Goal: Obtain resource: Obtain resource

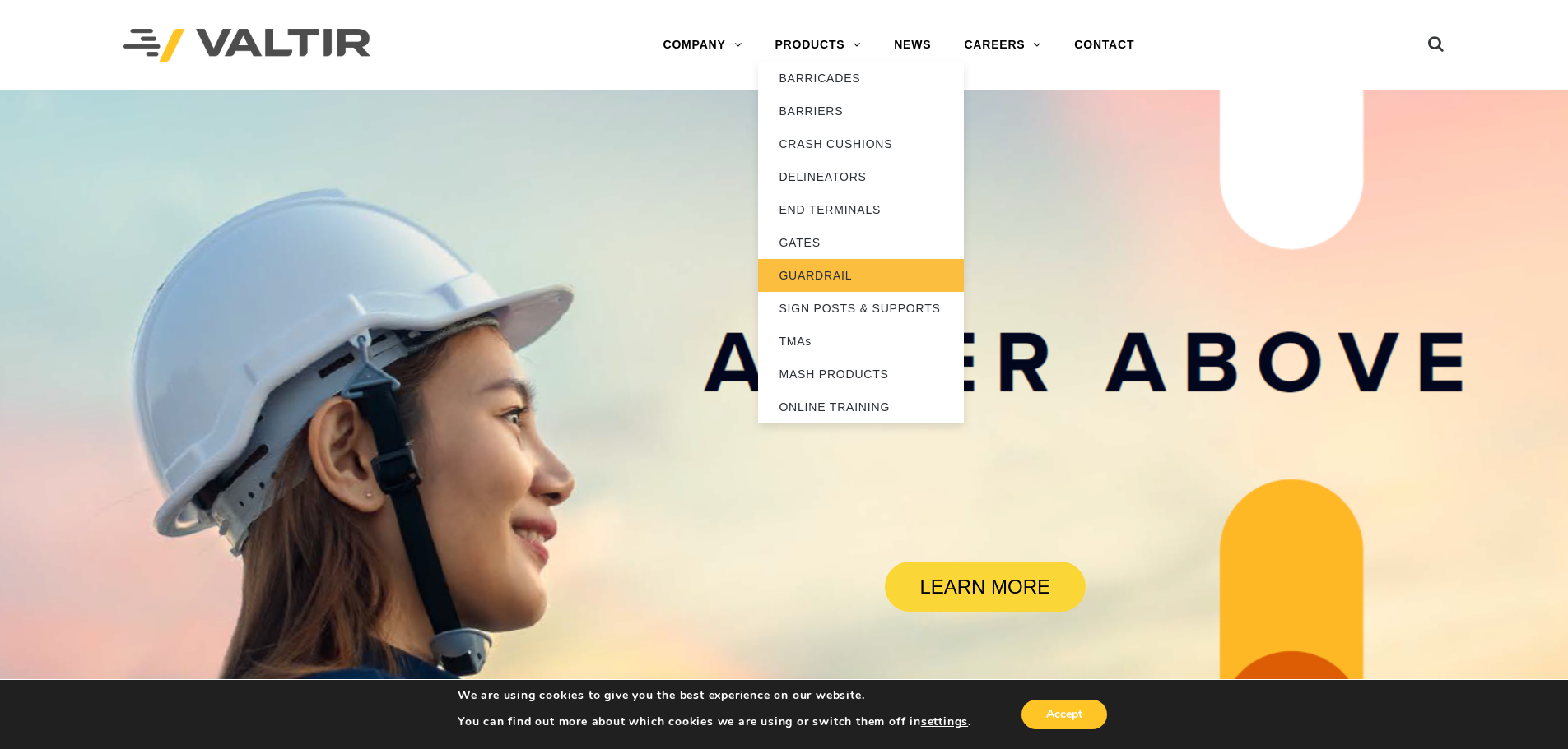
click at [820, 272] on link "GUARDRAIL" at bounding box center [860, 276] width 206 height 33
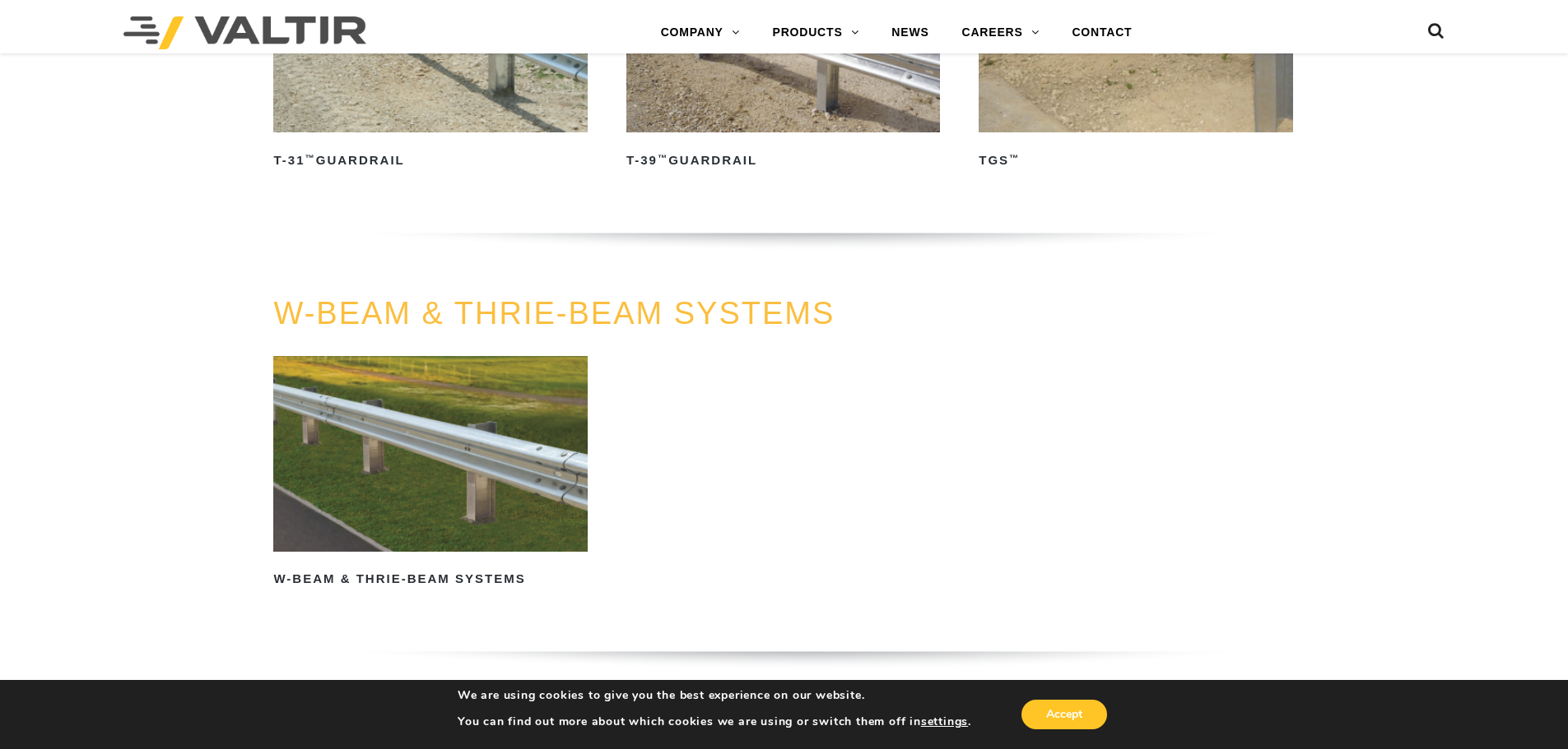
scroll to position [1069, 0]
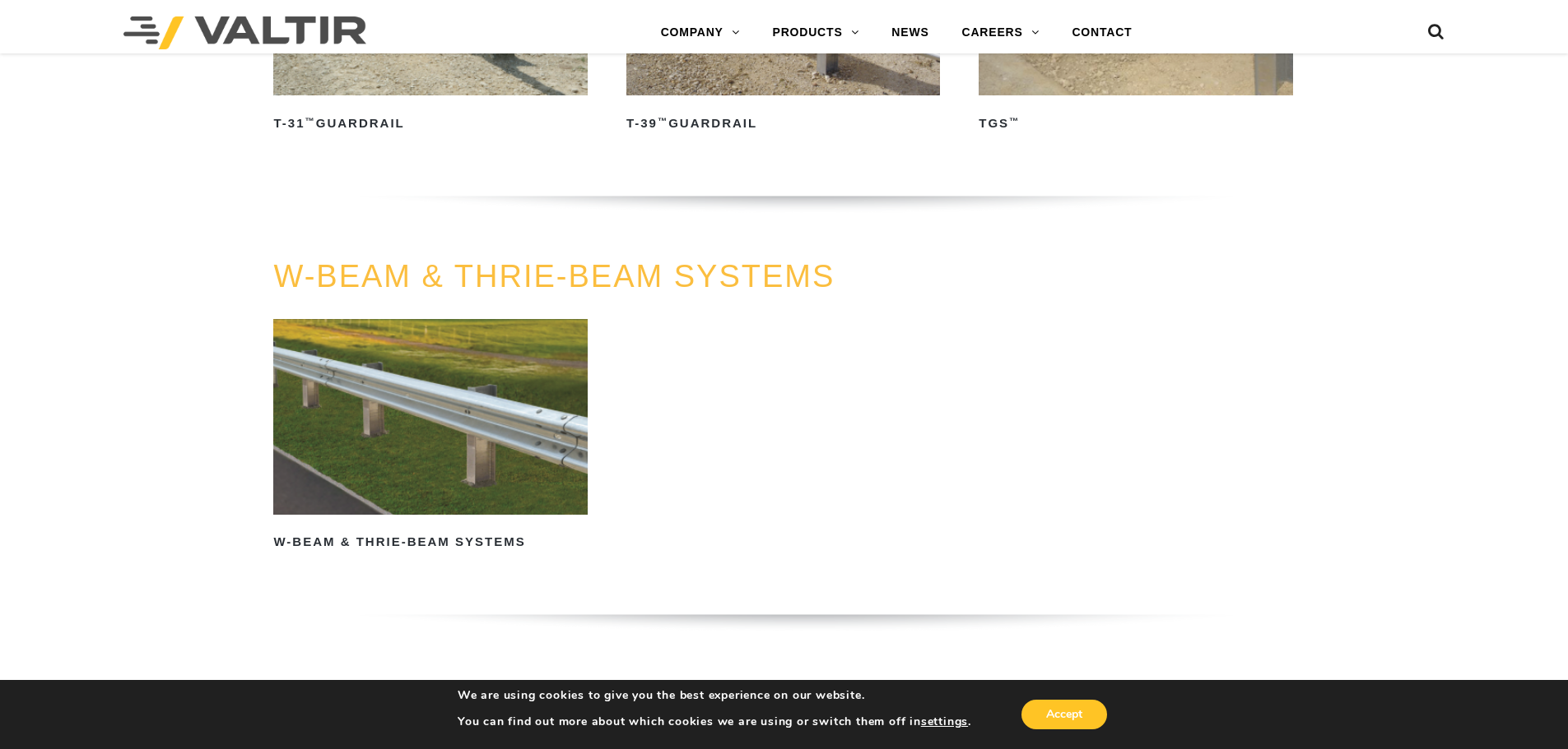
click at [526, 266] on link "W-BEAM & THRIE-BEAM SYSTEMS" at bounding box center [553, 276] width 561 height 34
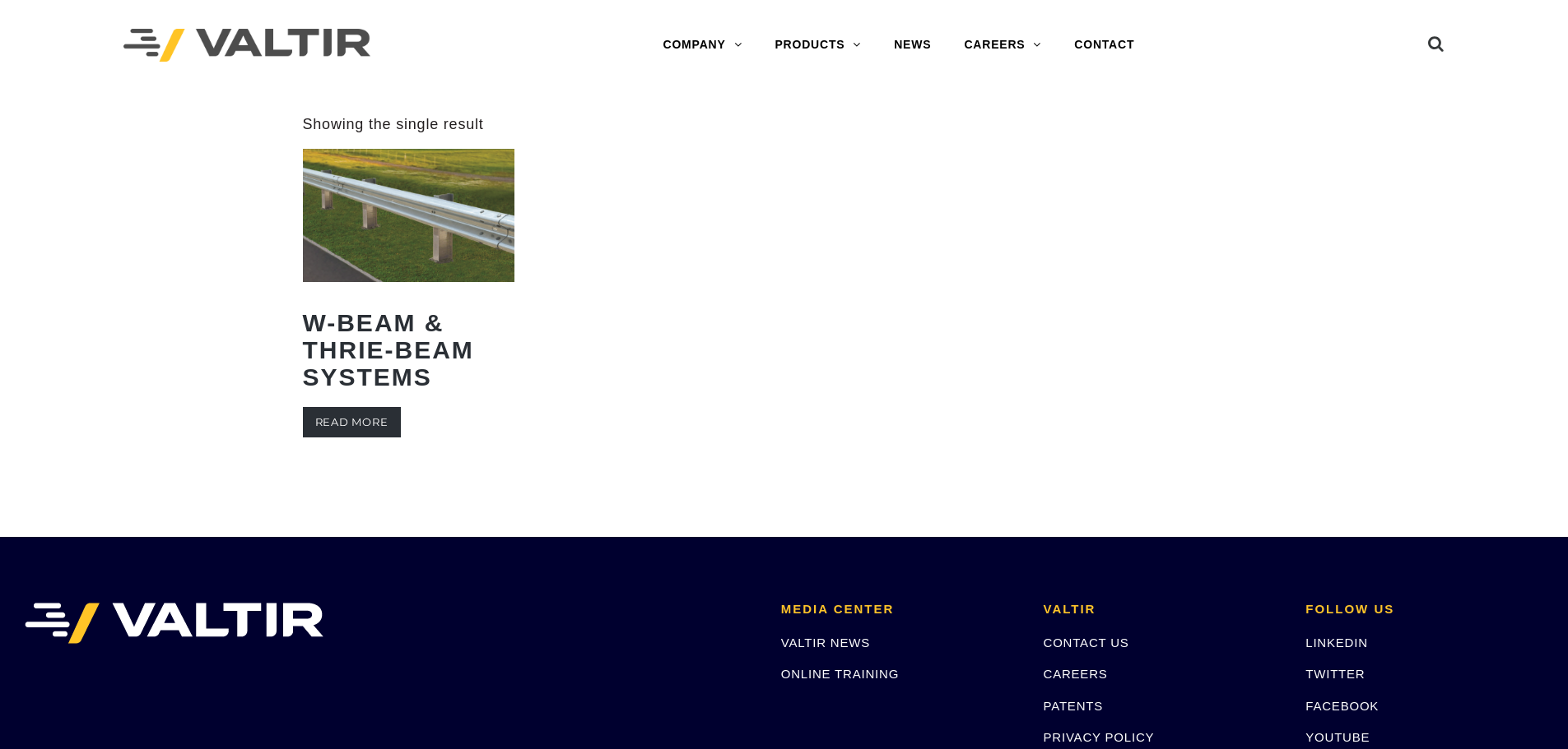
click at [367, 427] on link "Read more" at bounding box center [351, 422] width 98 height 30
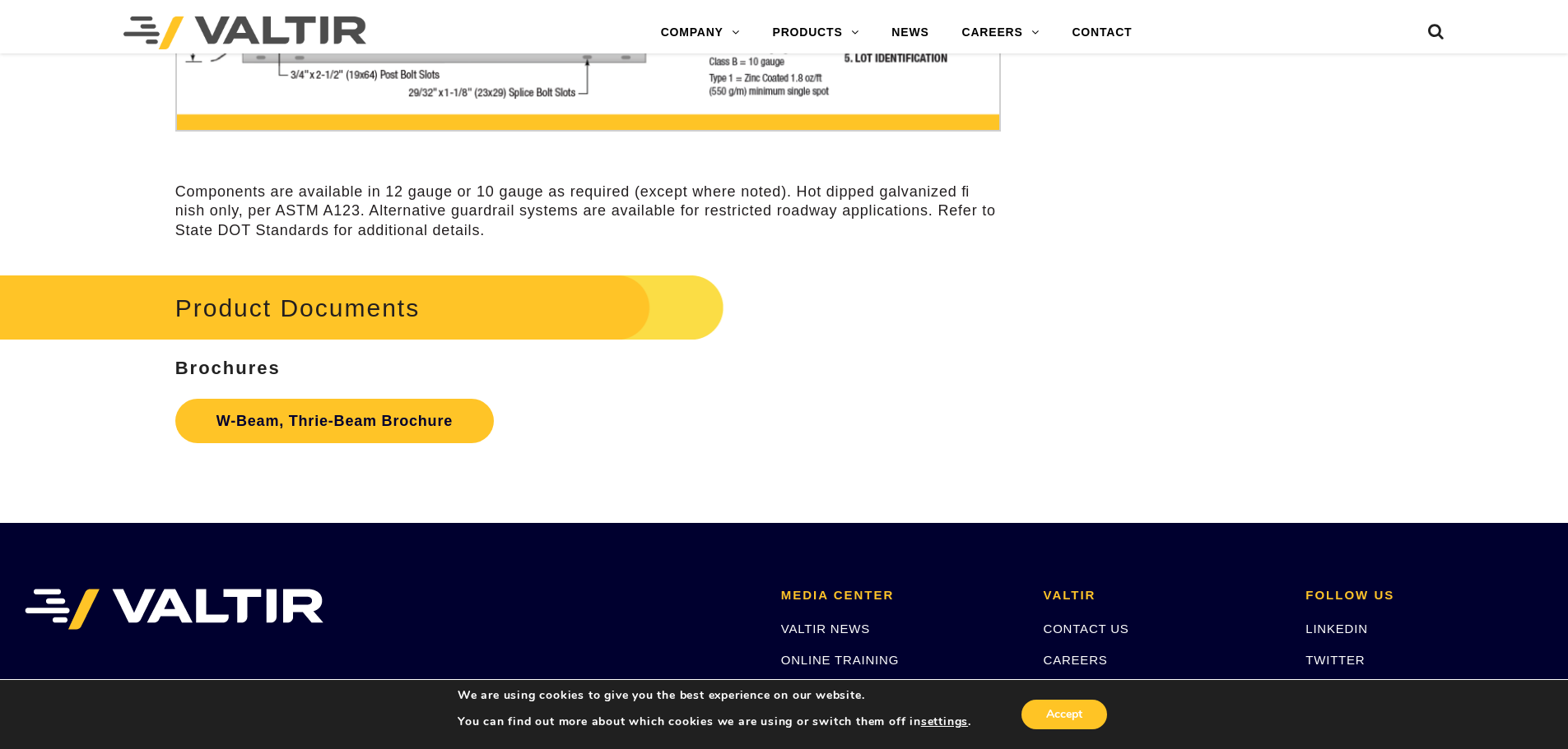
scroll to position [5182, 0]
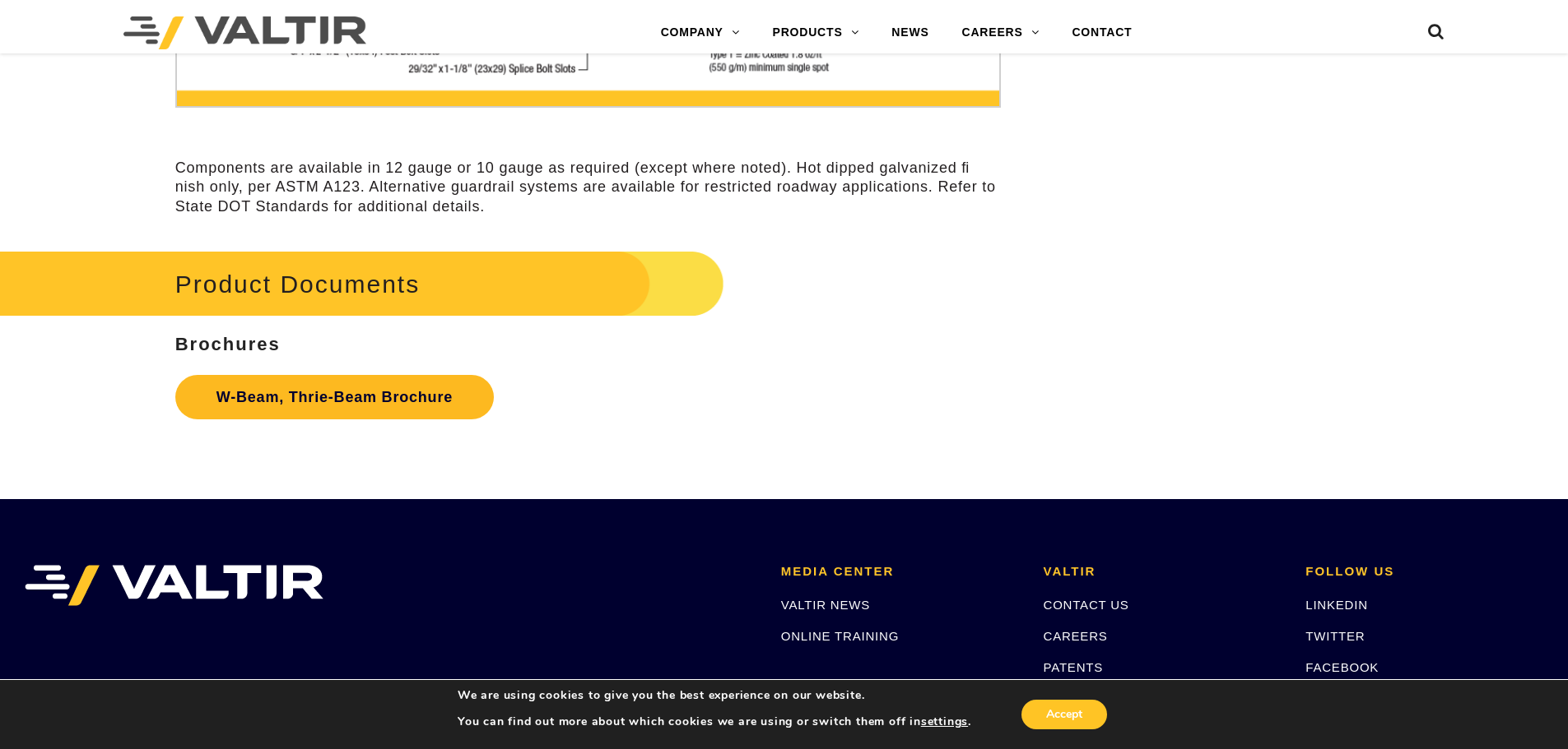
click at [363, 404] on link "W-Beam, Thrie-Beam Brochure" at bounding box center [334, 397] width 318 height 45
